Goal: Task Accomplishment & Management: Use online tool/utility

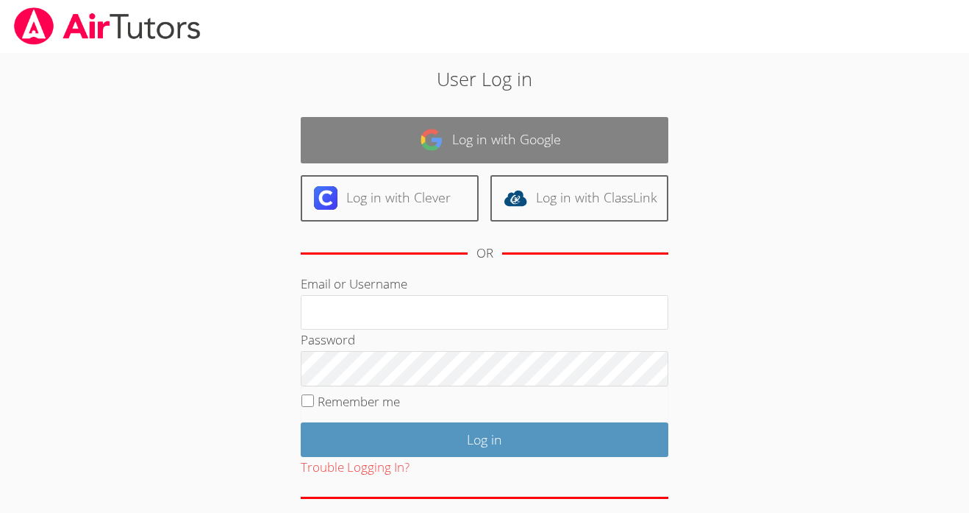
click at [460, 146] on link "Log in with Google" at bounding box center [485, 140] width 368 height 46
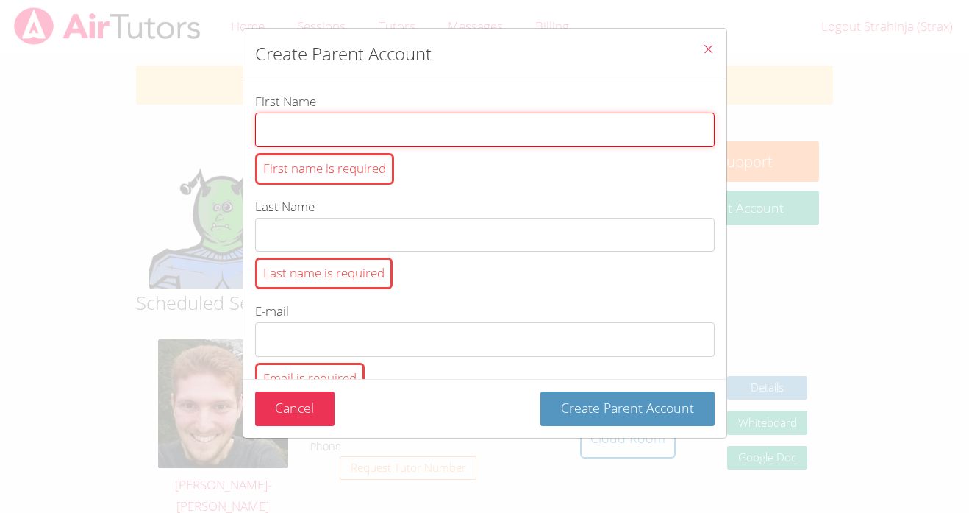
click at [433, 130] on input "First Name First name is required" at bounding box center [485, 130] width 460 height 35
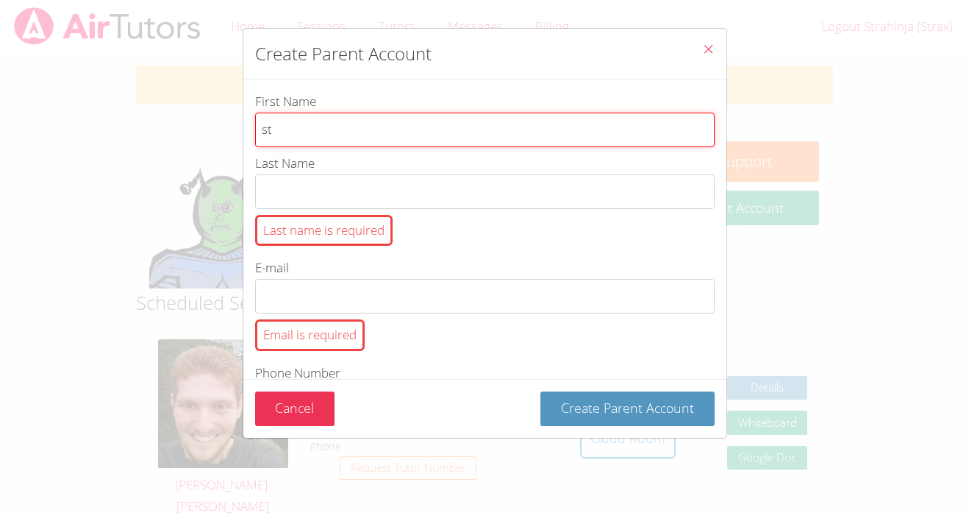
type input "s"
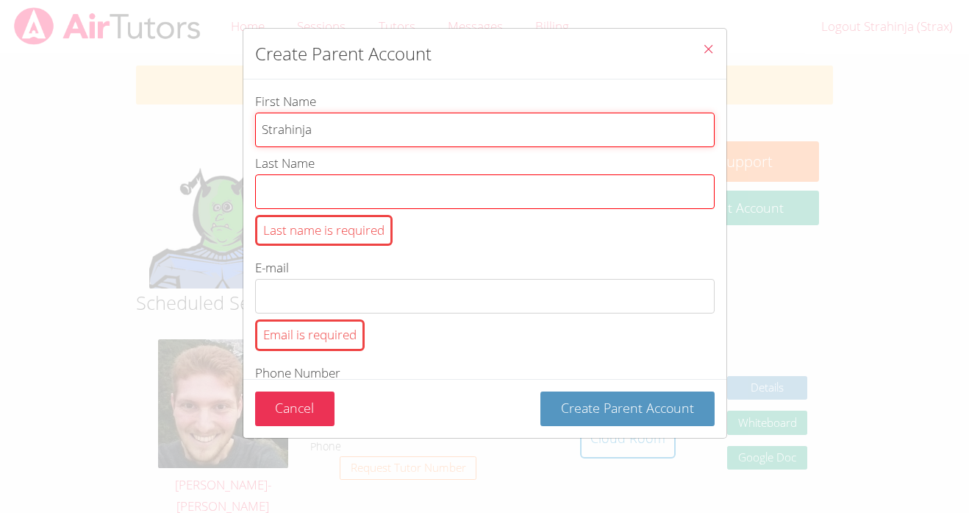
type input "Strahinja"
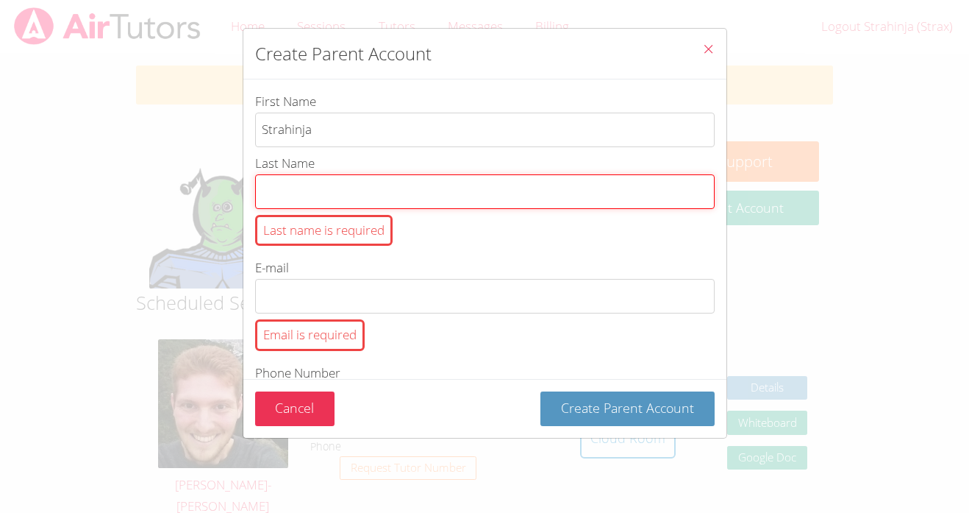
click at [346, 177] on input "Last Name Last name is required" at bounding box center [485, 191] width 460 height 35
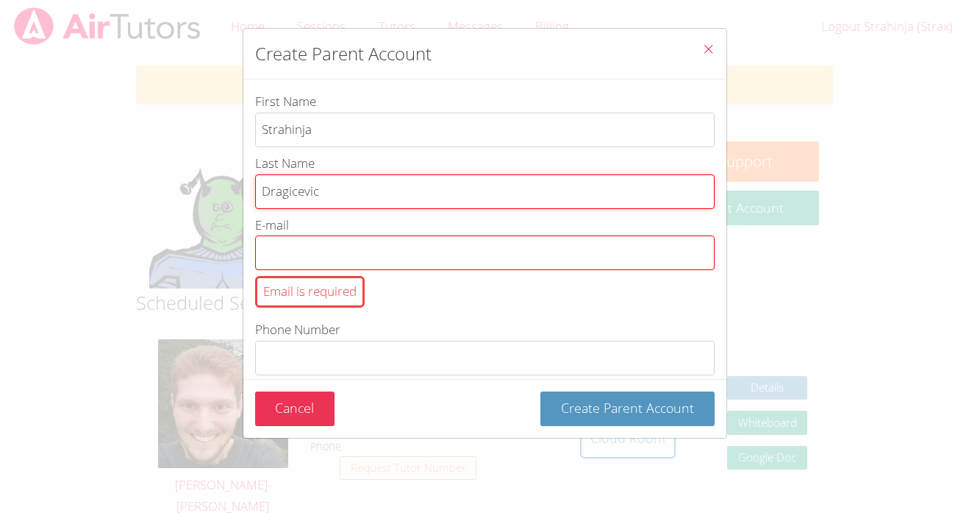
type input "Dragicevic"
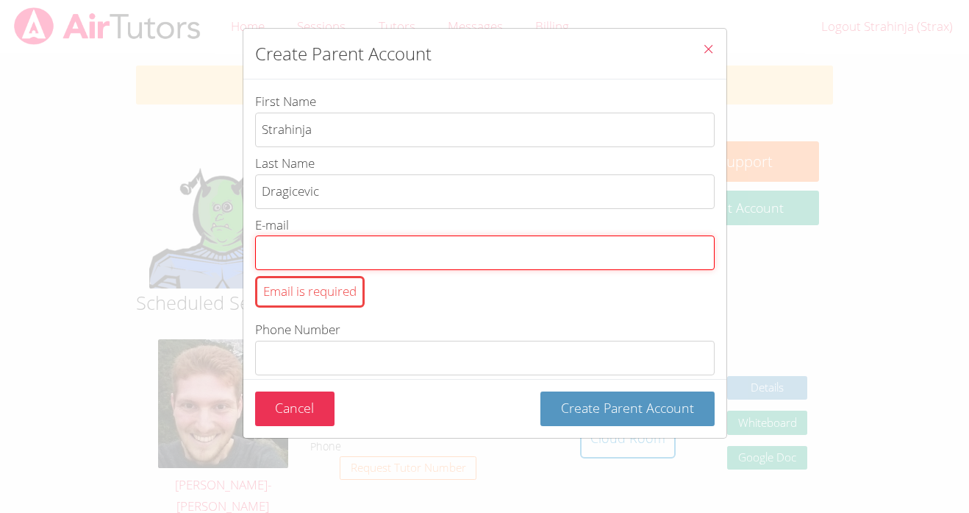
click at [277, 241] on input "E-mail Email is required" at bounding box center [485, 252] width 460 height 35
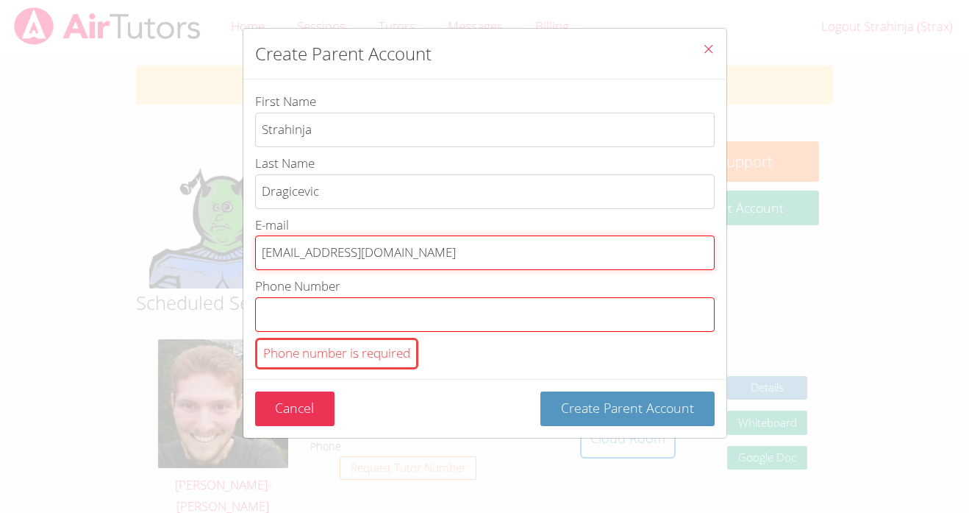
type input "[EMAIL_ADDRESS][DOMAIN_NAME]"
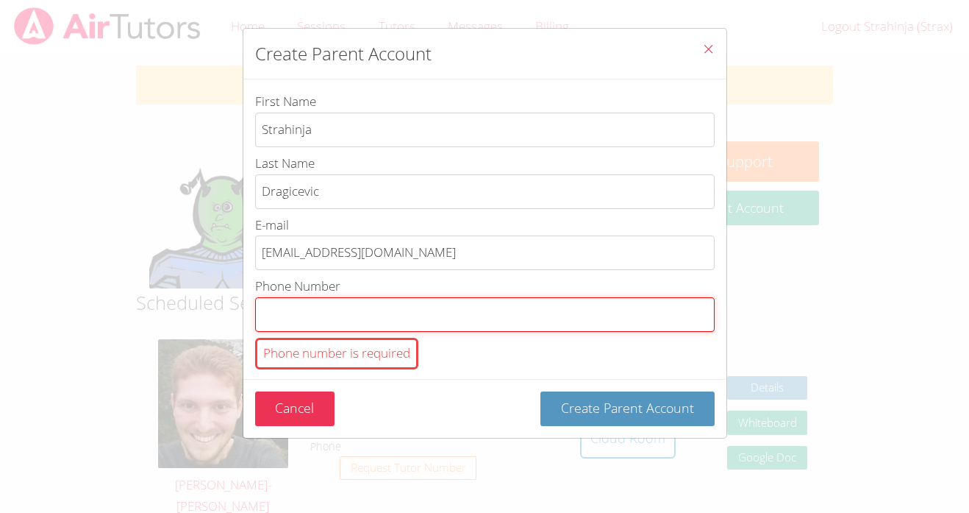
click at [340, 303] on input "Phone Number Phone number is required" at bounding box center [485, 314] width 460 height 35
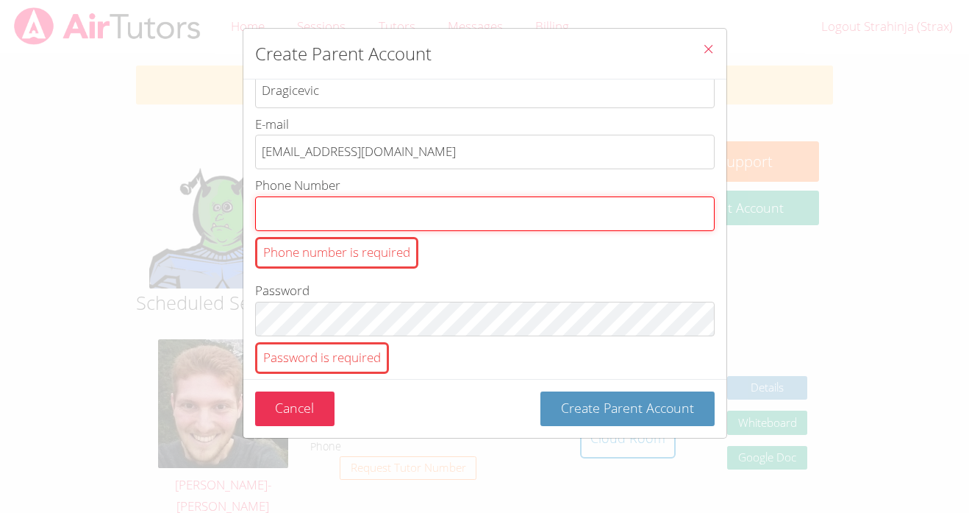
scroll to position [104, 0]
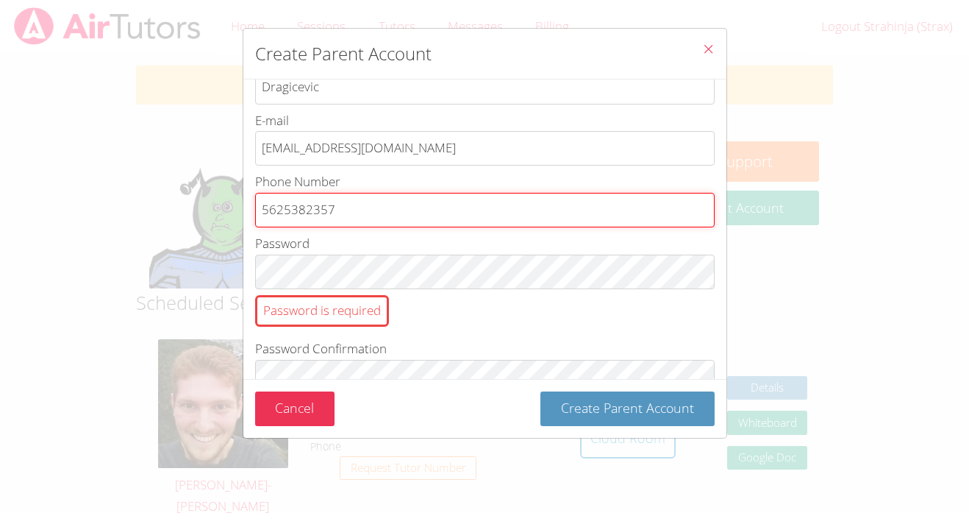
type input "5625382357"
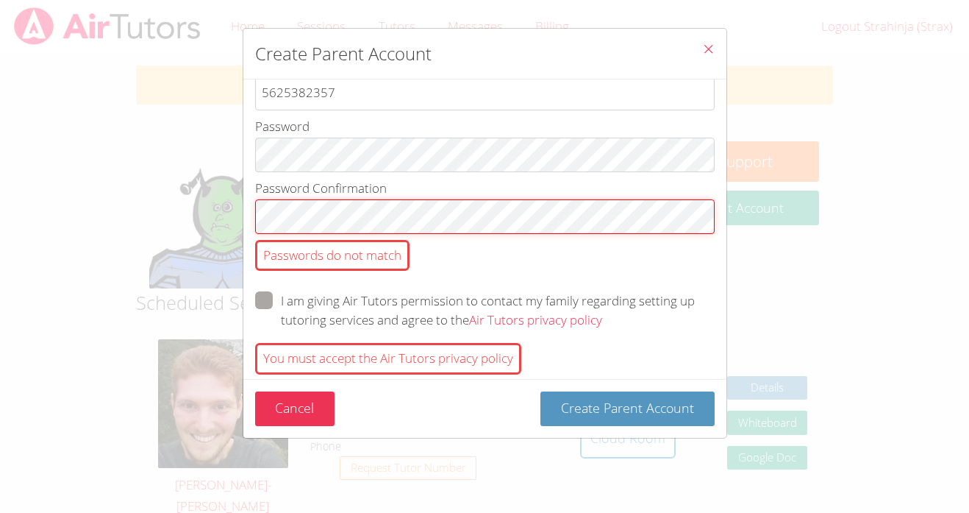
scroll to position [203, 0]
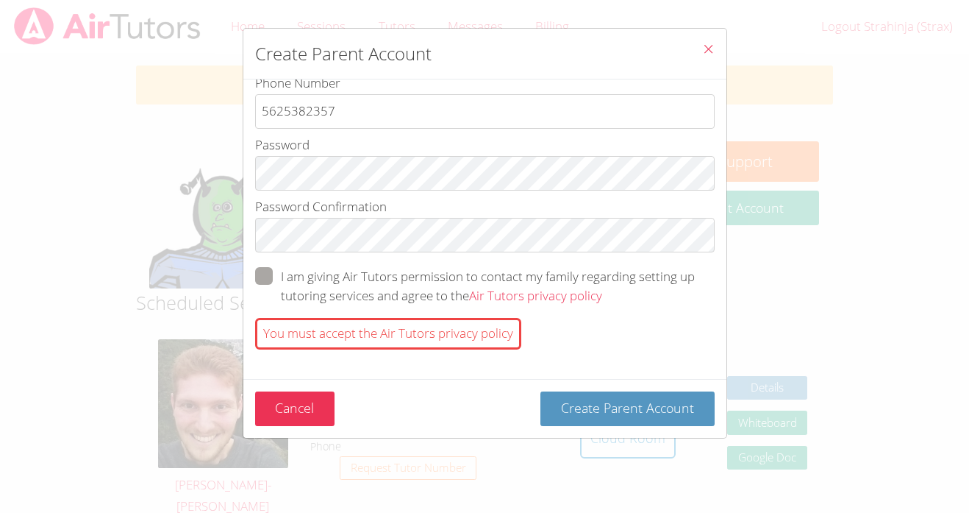
click at [602, 287] on span "btn solid green w-full" at bounding box center [602, 295] width 0 height 17
click at [602, 275] on input "I am giving Air Tutors permission to contact my family regarding setting up tut…" at bounding box center [608, 273] width 13 height 13
checkbox input "true"
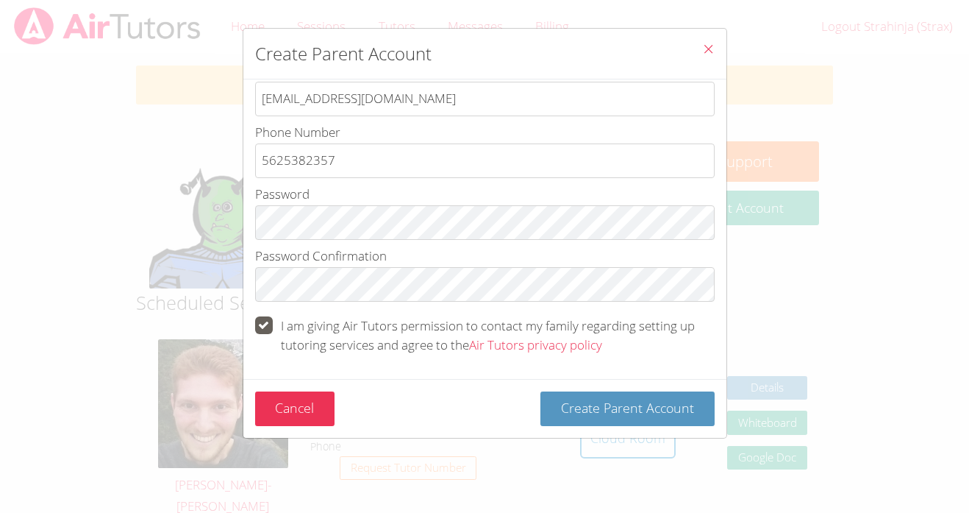
scroll to position [154, 0]
click at [626, 402] on span "Create Parent Account" at bounding box center [627, 408] width 133 height 18
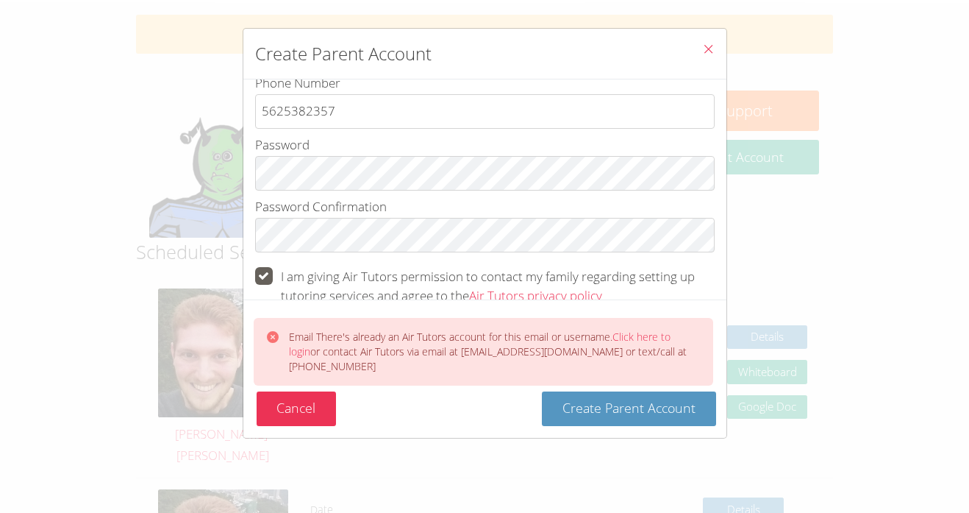
scroll to position [0, 0]
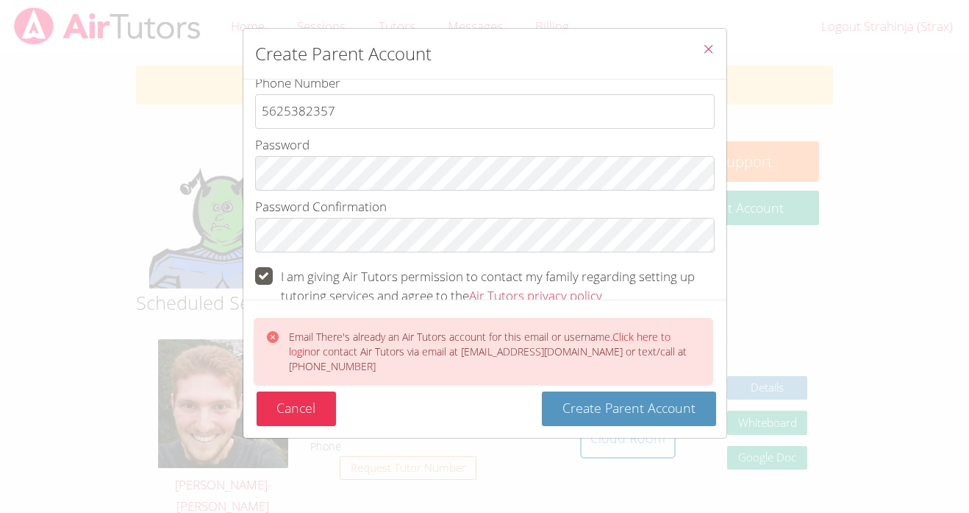
click at [671, 355] on link "Click here to login" at bounding box center [480, 344] width 382 height 29
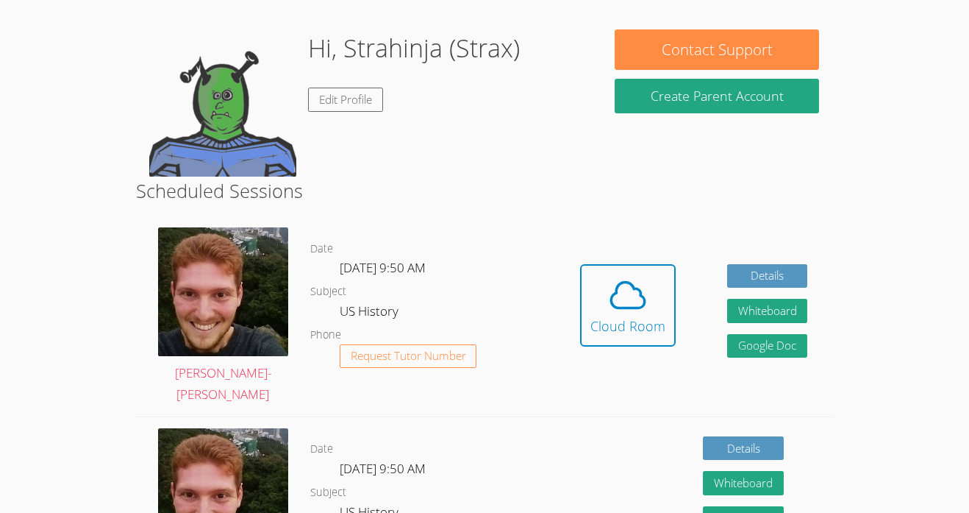
scroll to position [110, 0]
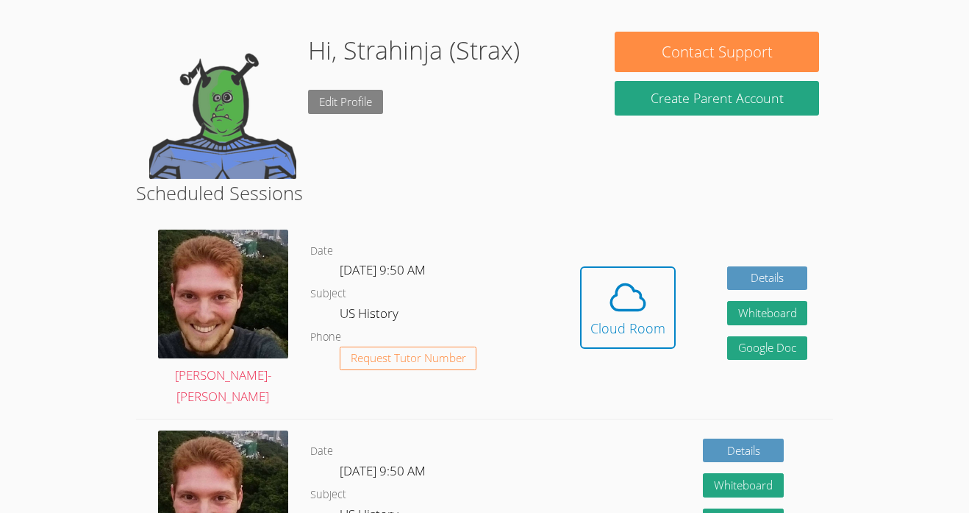
click at [340, 99] on link "Edit Profile" at bounding box center [345, 102] width 75 height 24
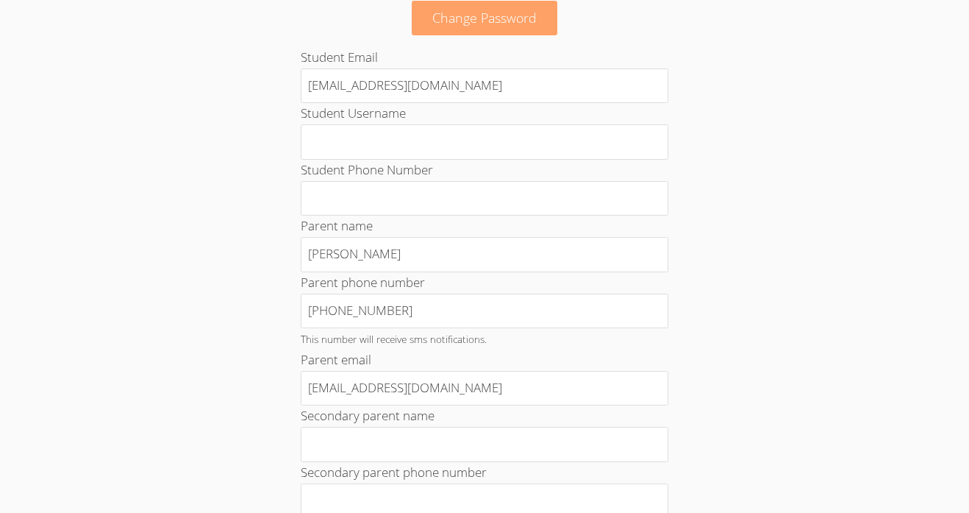
scroll to position [129, 0]
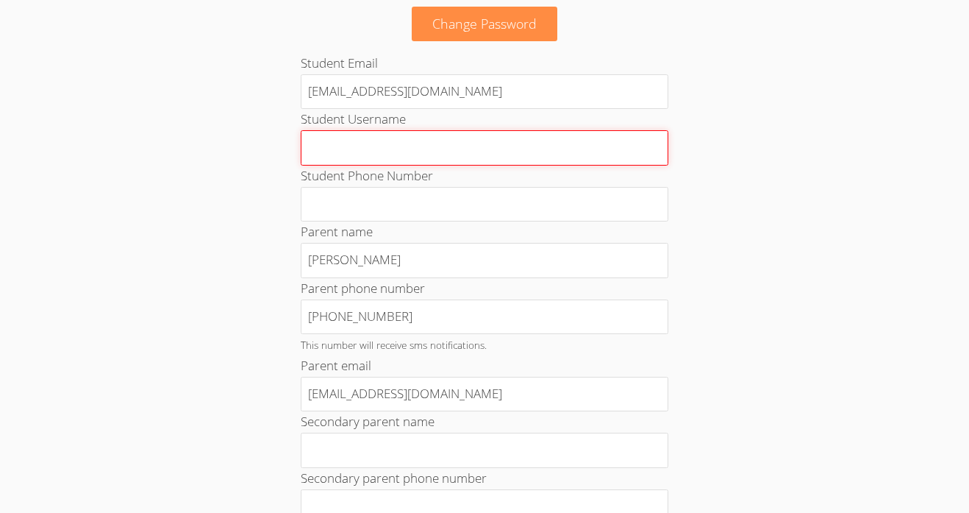
click at [444, 142] on input "Student Username" at bounding box center [485, 147] width 368 height 35
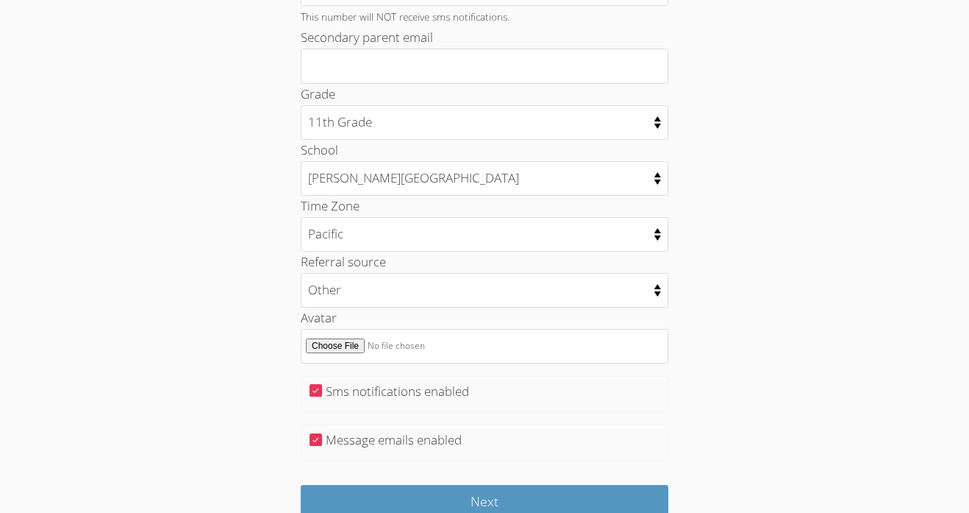
scroll to position [729, 0]
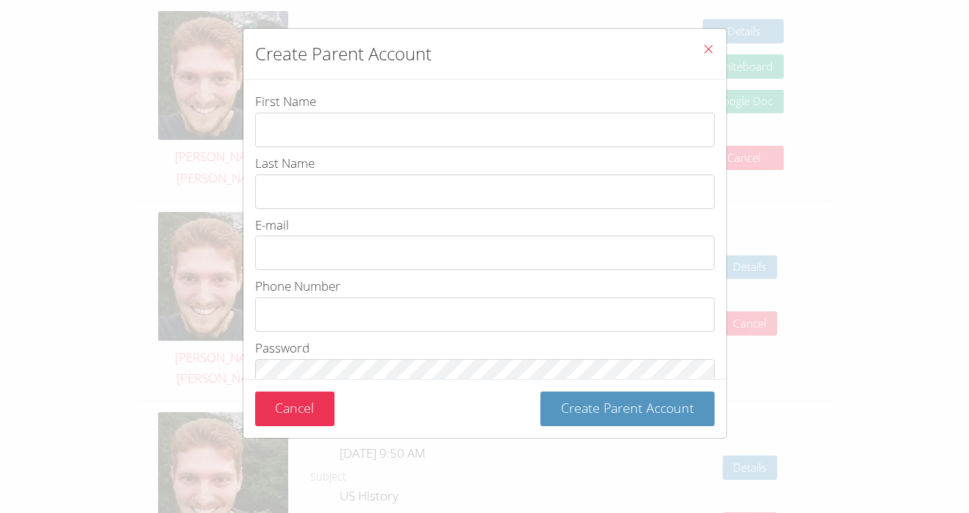
scroll to position [110, 0]
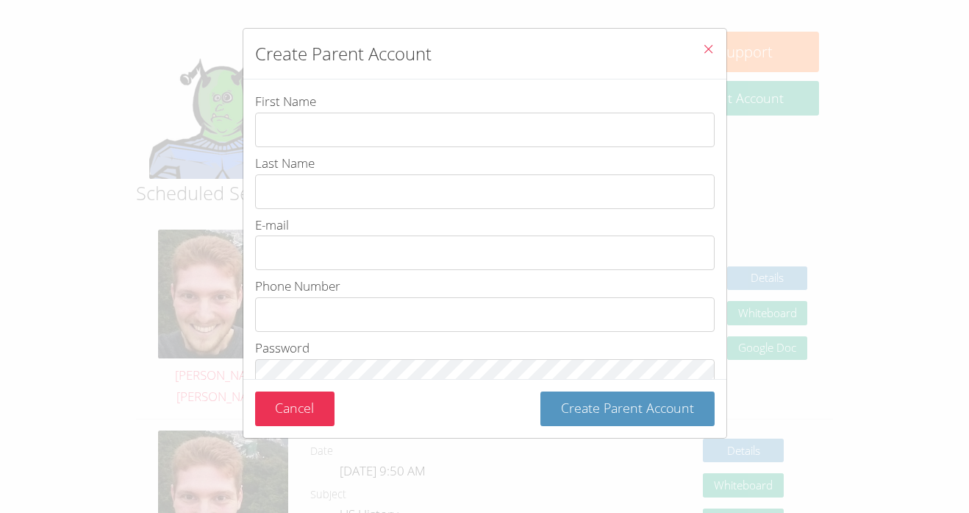
click at [708, 51] on icon "Close" at bounding box center [708, 49] width 13 height 13
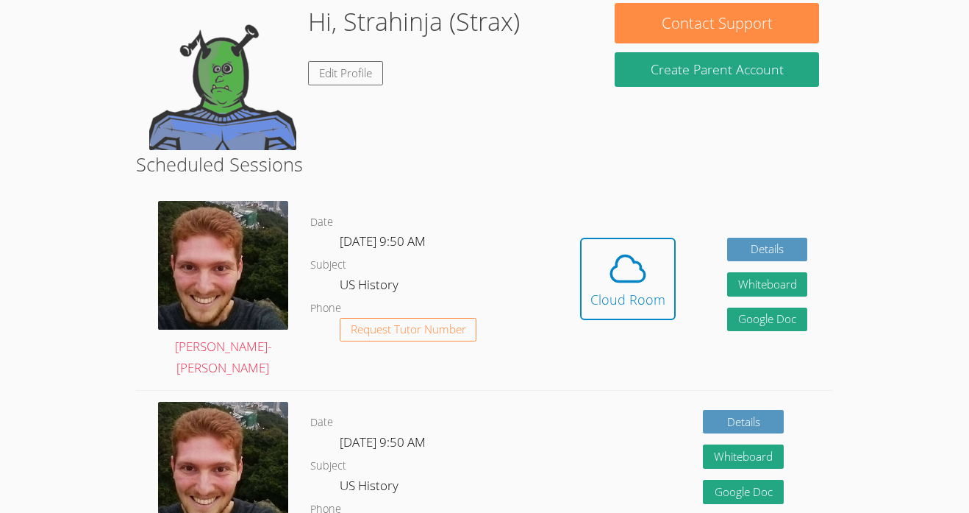
scroll to position [143, 0]
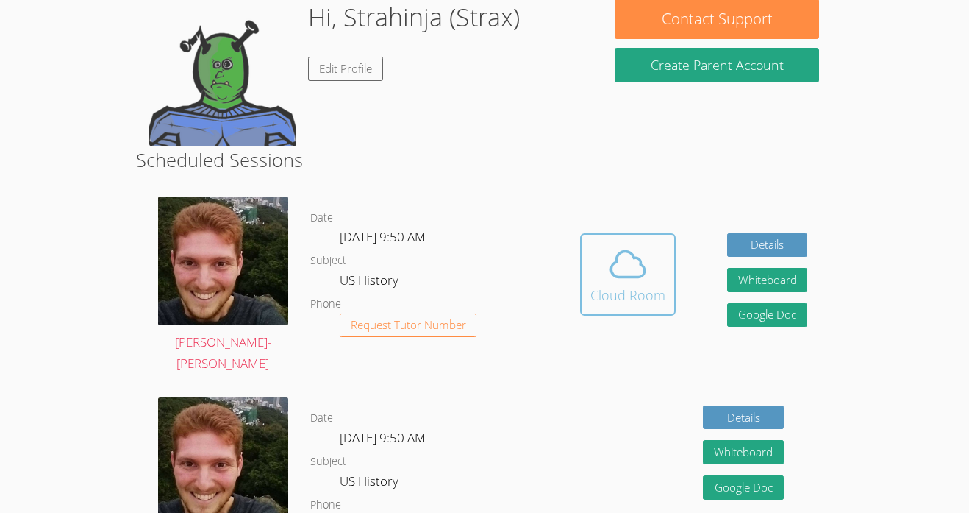
click at [622, 260] on icon at bounding box center [628, 263] width 41 height 41
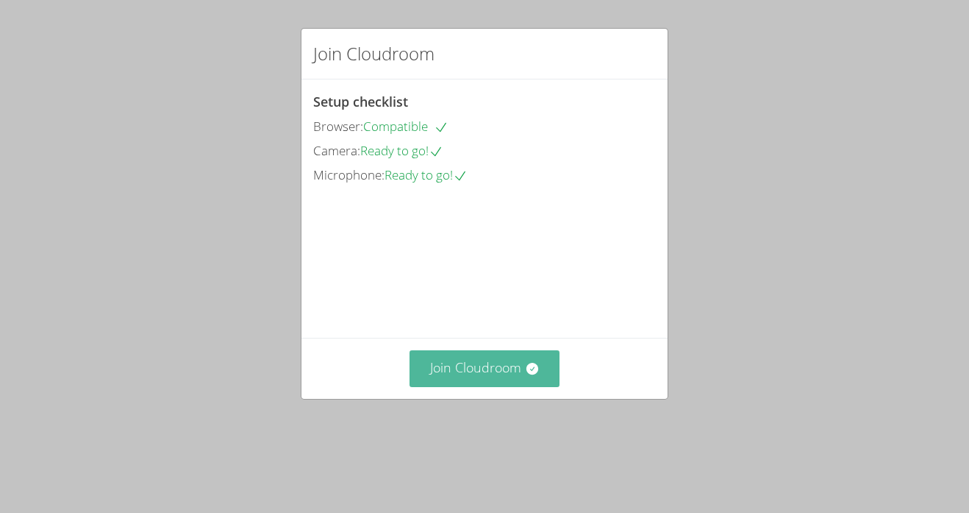
click at [502, 386] on button "Join Cloudroom" at bounding box center [485, 368] width 151 height 36
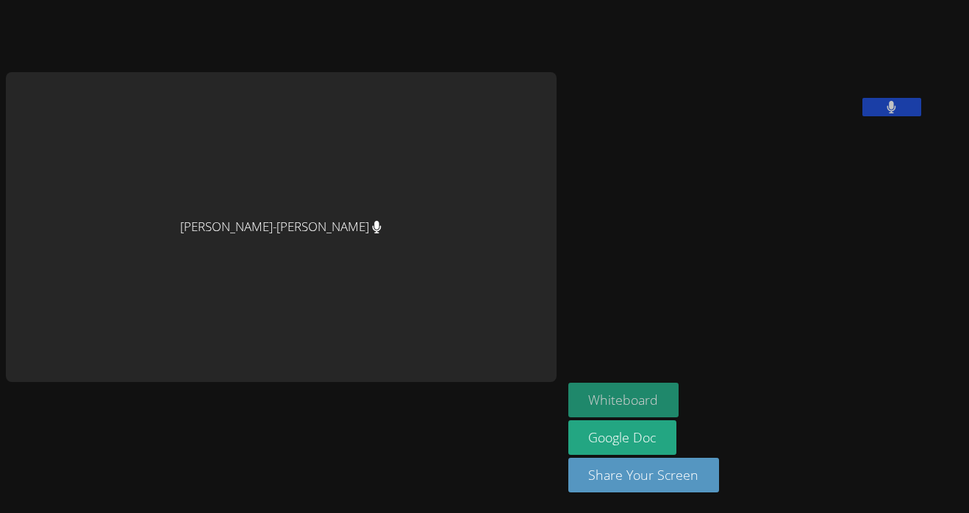
click at [569, 399] on button "Whiteboard" at bounding box center [624, 399] width 111 height 35
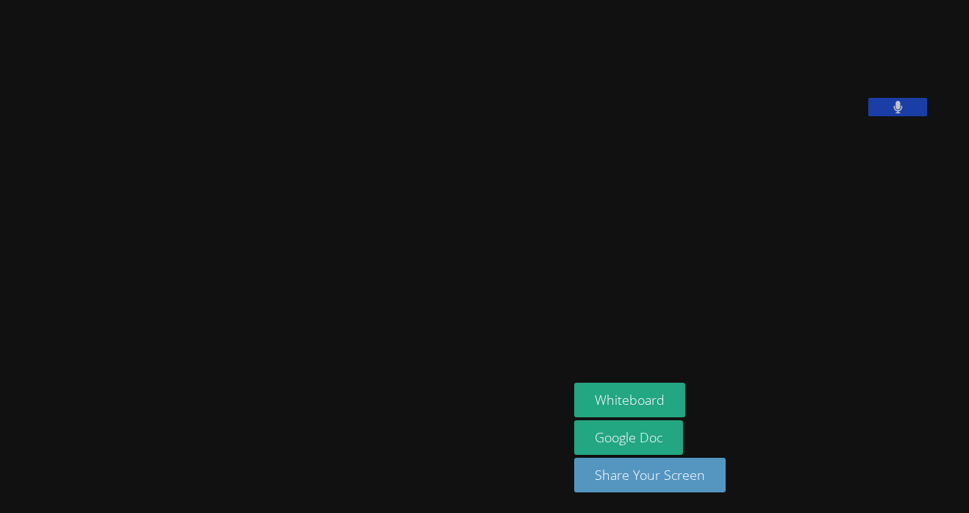
click at [287, 228] on video at bounding box center [284, 227] width 221 height 313
click at [233, 134] on video at bounding box center [284, 227] width 221 height 313
click at [641, 394] on button "Whiteboard" at bounding box center [629, 399] width 111 height 35
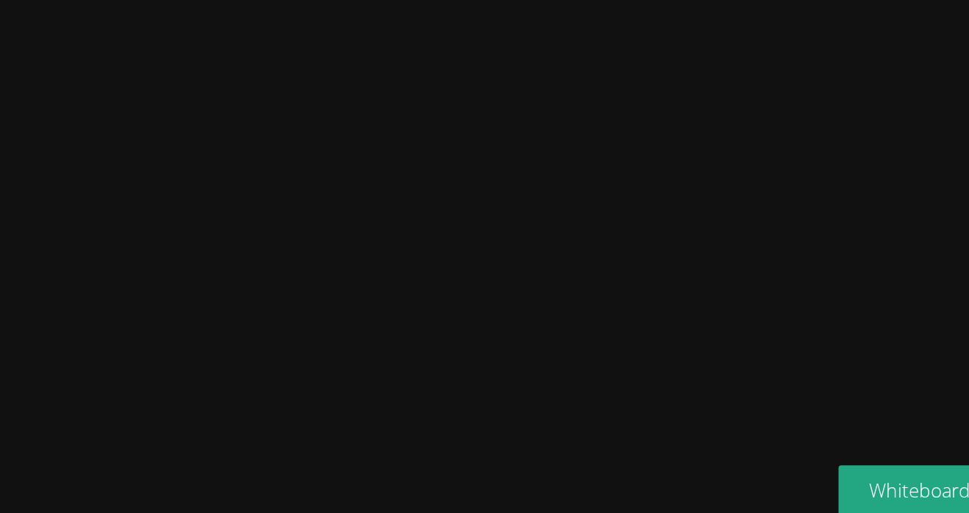
click at [395, 170] on video at bounding box center [284, 227] width 221 height 313
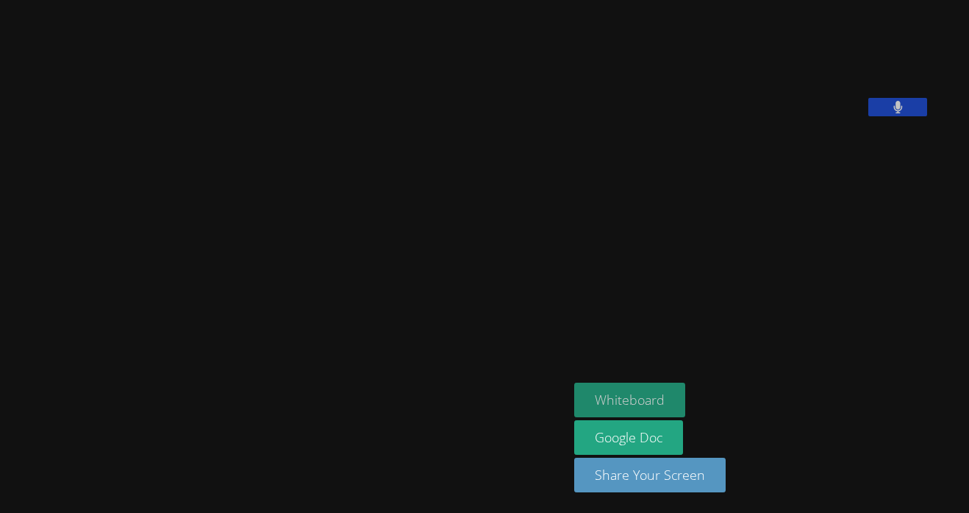
click at [630, 412] on button "Whiteboard" at bounding box center [629, 399] width 111 height 35
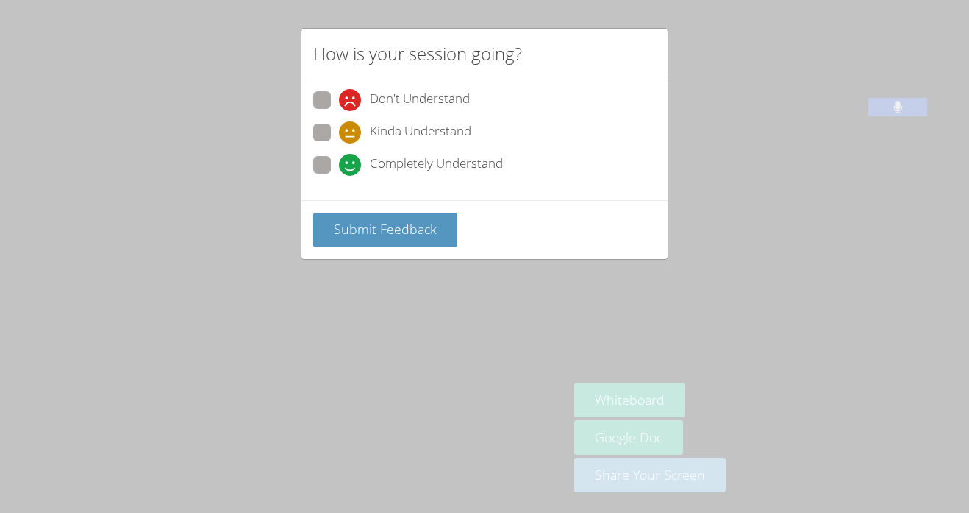
click at [339, 176] on span at bounding box center [339, 176] width 0 height 0
click at [339, 161] on input "Completely Understand" at bounding box center [345, 162] width 13 height 13
radio input "true"
click at [409, 238] on button "Submit Feedback" at bounding box center [385, 230] width 144 height 35
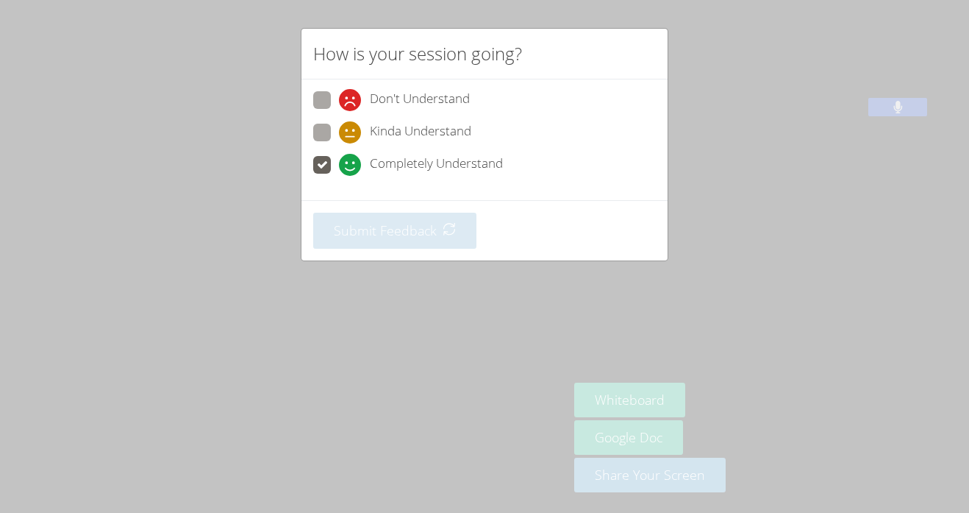
click at [751, 293] on div "How is your session going? Don't Understand Kinda Understand Completely Underst…" at bounding box center [484, 256] width 969 height 513
